Goal: Check status: Check status

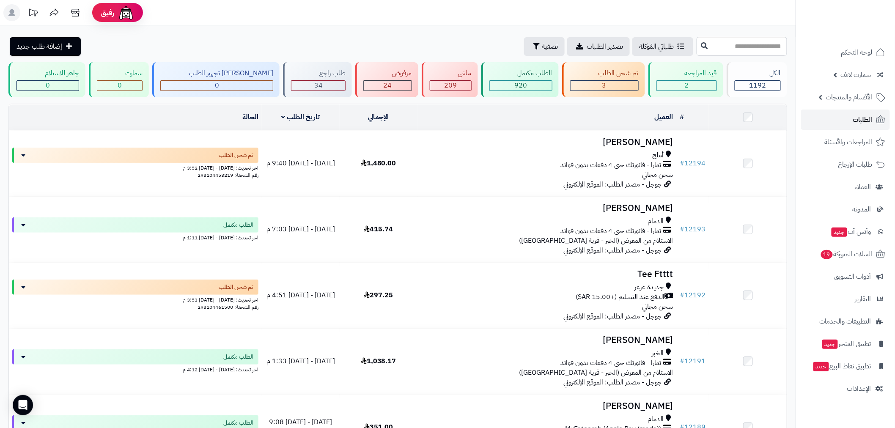
click at [848, 115] on link "الطلبات" at bounding box center [845, 119] width 89 height 20
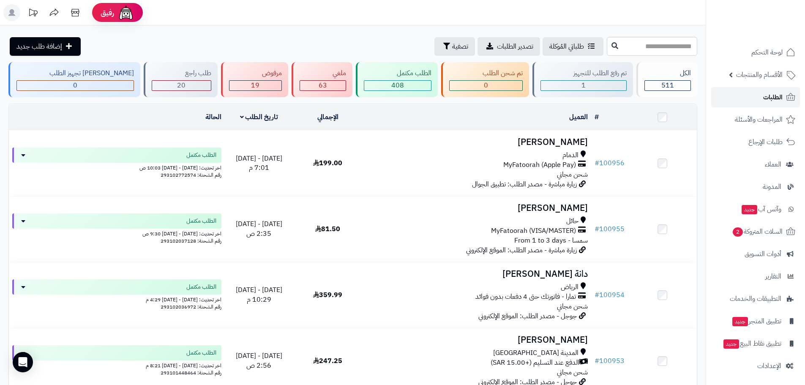
click at [772, 98] on span "الطلبات" at bounding box center [772, 97] width 19 height 12
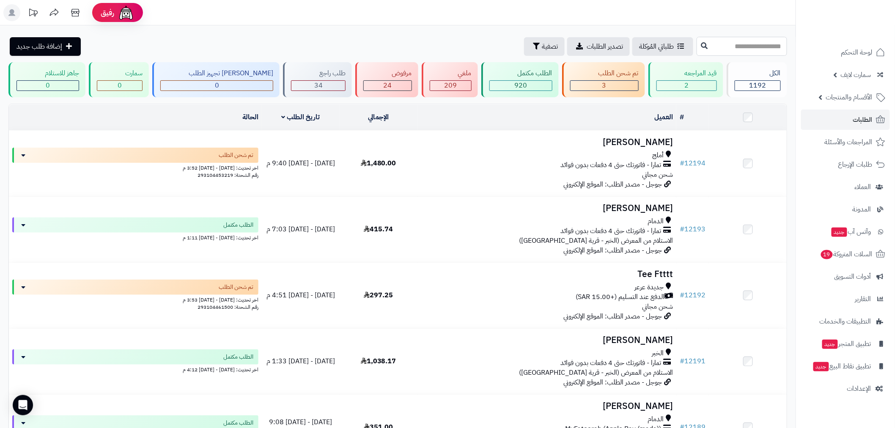
click at [756, 49] on input "text" at bounding box center [741, 46] width 90 height 19
type input "******"
click at [698, 48] on button at bounding box center [704, 46] width 13 height 16
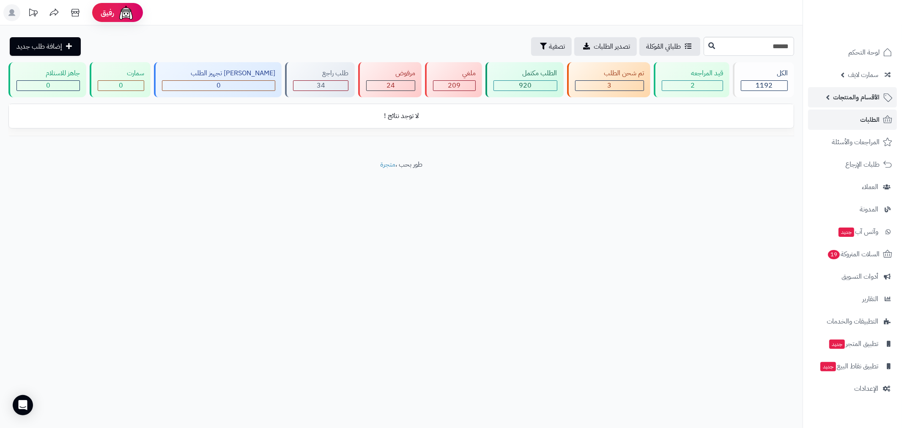
click at [865, 102] on span "الأقسام والمنتجات" at bounding box center [856, 97] width 47 height 12
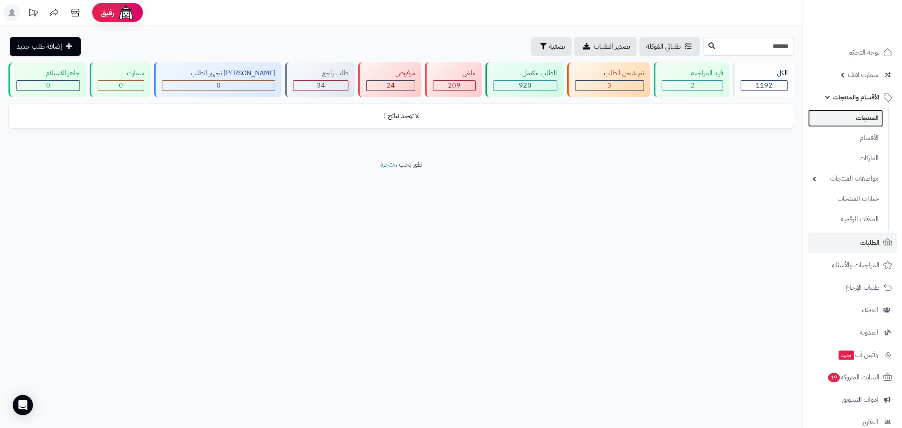
click at [865, 120] on link "المنتجات" at bounding box center [845, 117] width 75 height 17
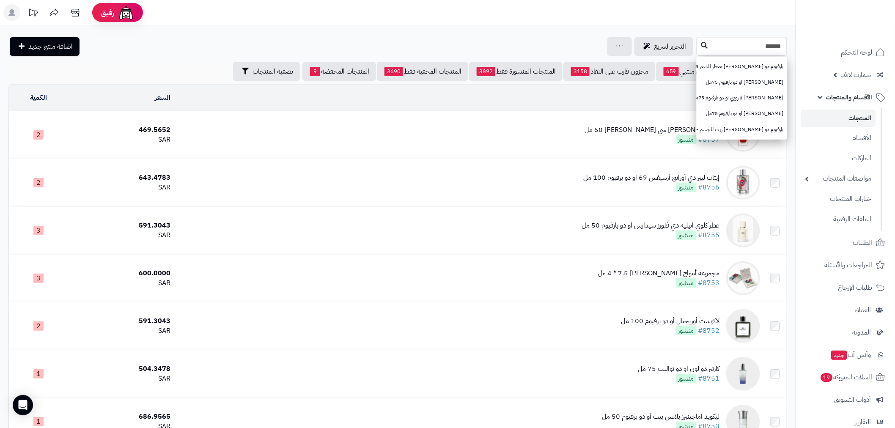
type input "******"
click at [701, 47] on icon at bounding box center [704, 45] width 7 height 7
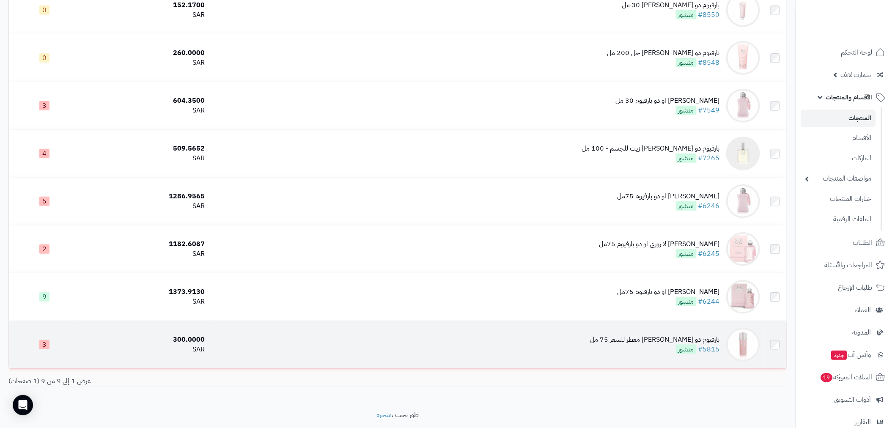
scroll to position [196, 0]
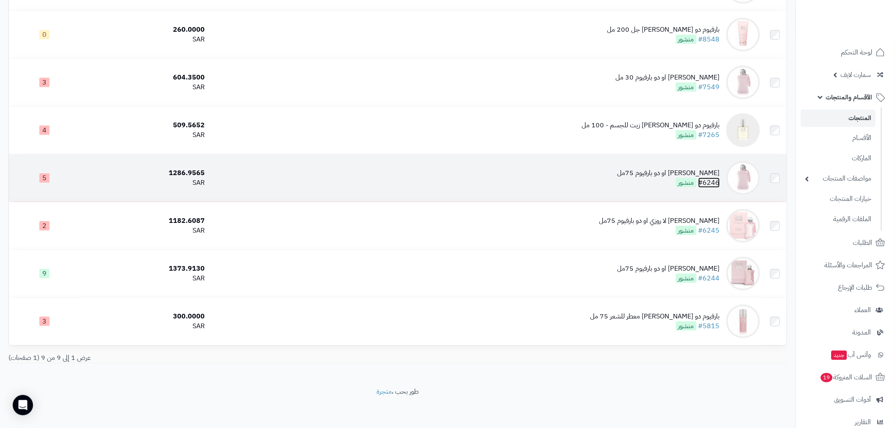
click at [713, 181] on link "#6246" at bounding box center [709, 183] width 22 height 10
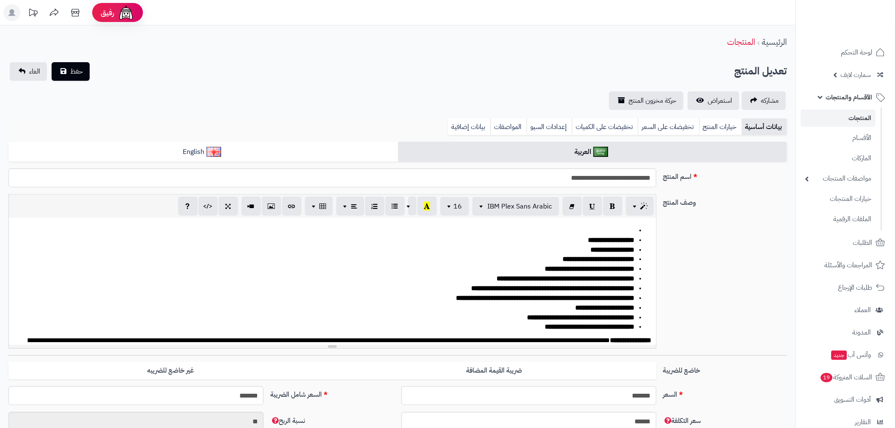
scroll to position [14, 0]
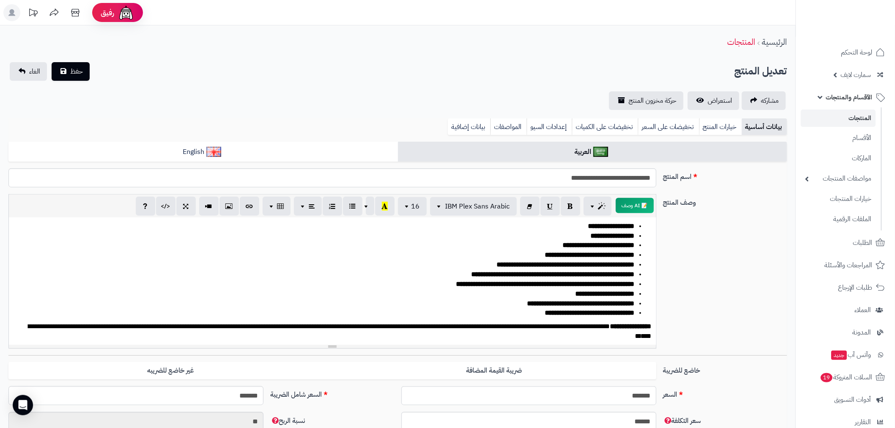
click at [859, 98] on span "الأقسام والمنتجات" at bounding box center [849, 97] width 47 height 12
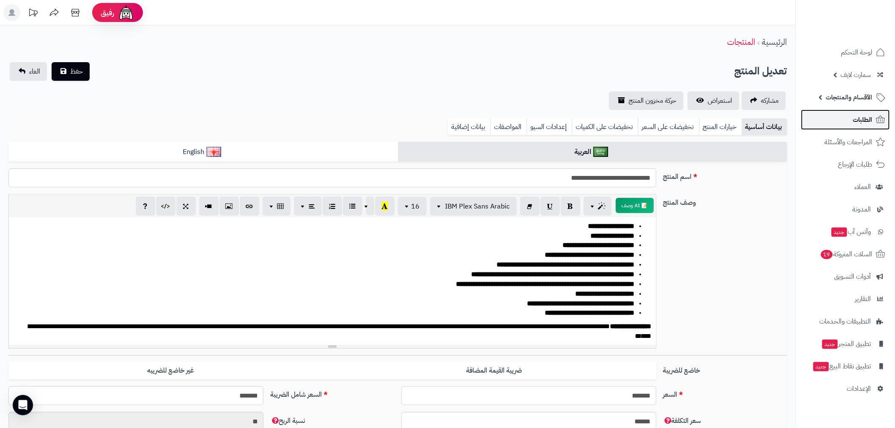
click at [862, 115] on span "الطلبات" at bounding box center [862, 120] width 19 height 12
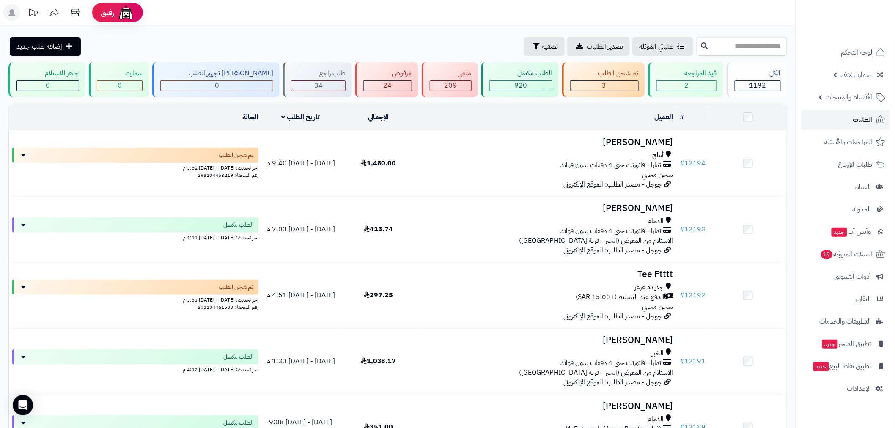
click at [858, 122] on span "الطلبات" at bounding box center [862, 120] width 19 height 12
click at [703, 290] on link "# 12192" at bounding box center [692, 294] width 26 height 10
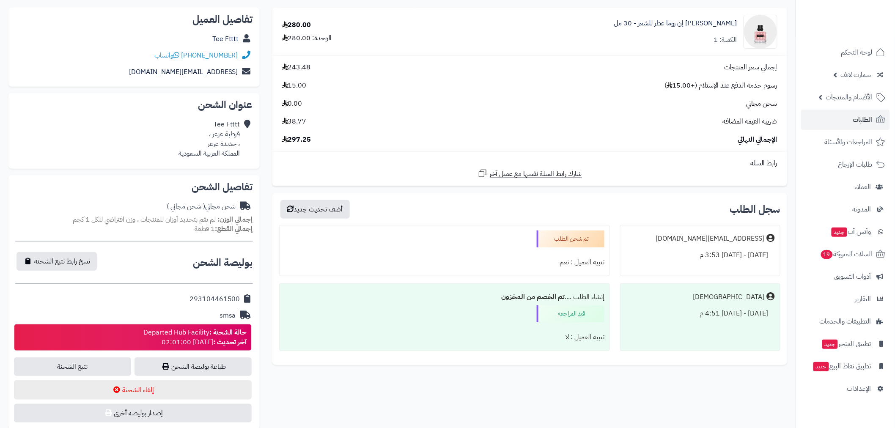
scroll to position [109, 0]
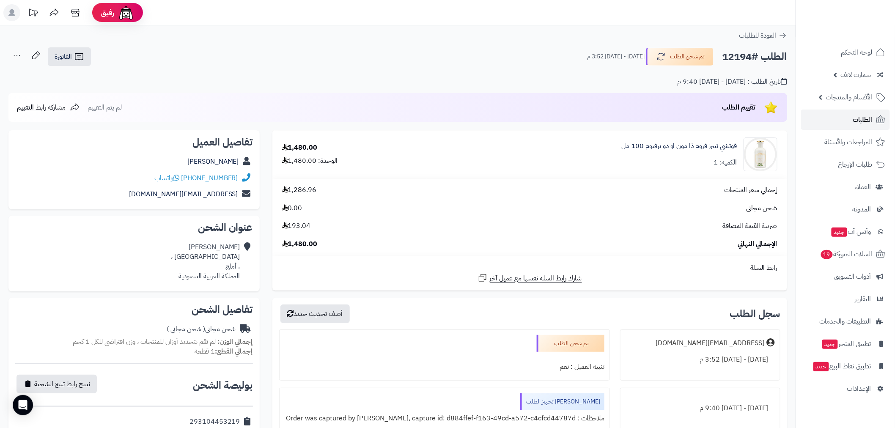
click at [865, 117] on span "الطلبات" at bounding box center [862, 120] width 19 height 12
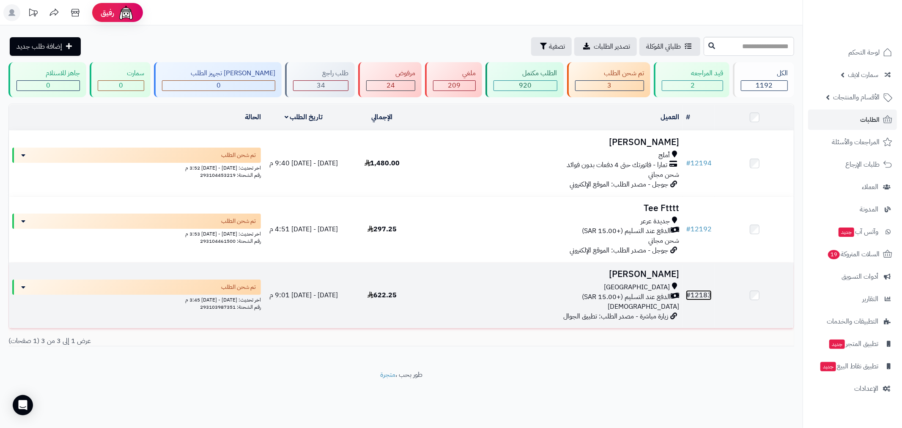
click at [702, 295] on link "# 12183" at bounding box center [699, 295] width 26 height 10
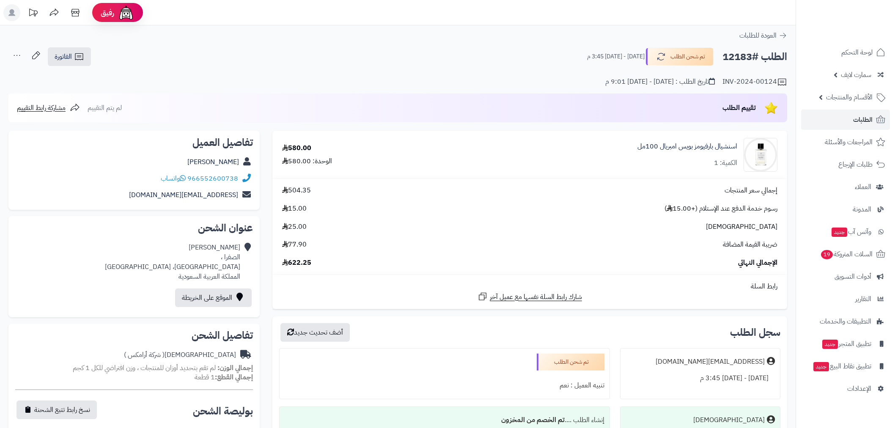
scroll to position [328, 0]
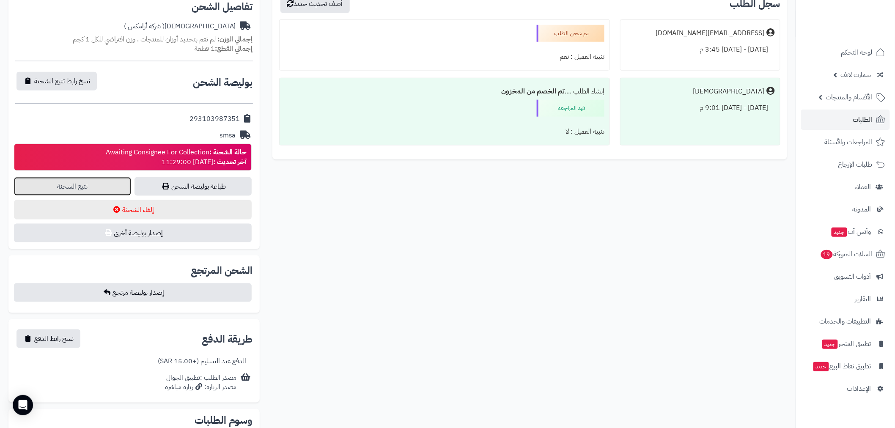
click at [86, 182] on link "تتبع الشحنة" at bounding box center [72, 186] width 117 height 19
